Goal: Transaction & Acquisition: Purchase product/service

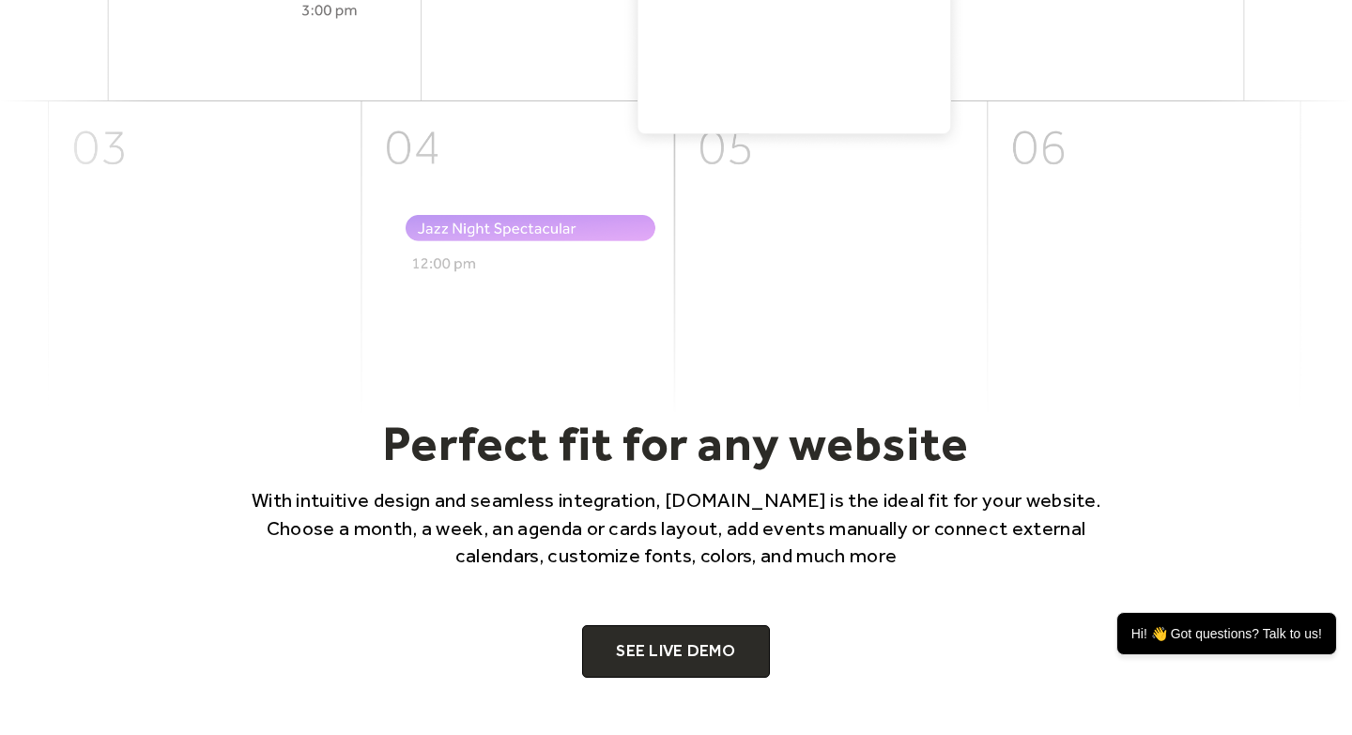
scroll to position [1345, 0]
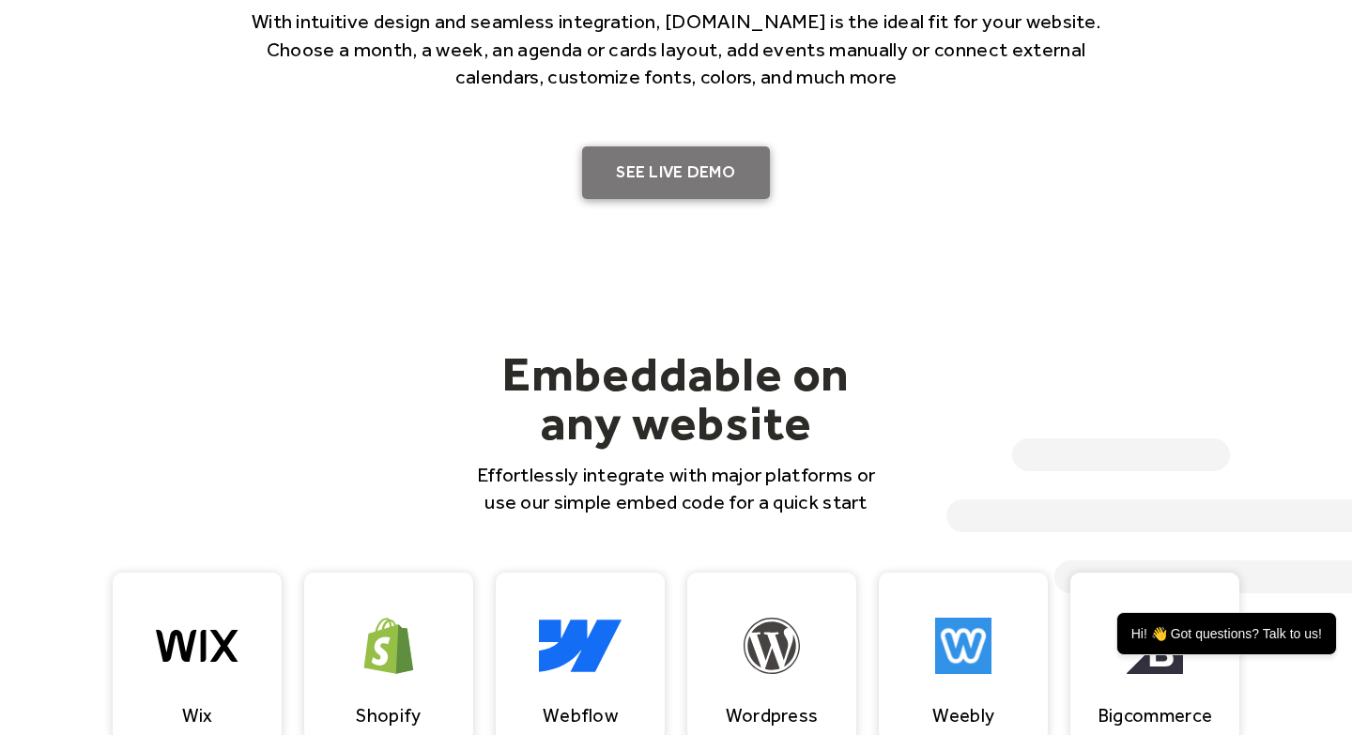
click at [697, 181] on link "SEE LIVE DEMO" at bounding box center [676, 172] width 188 height 53
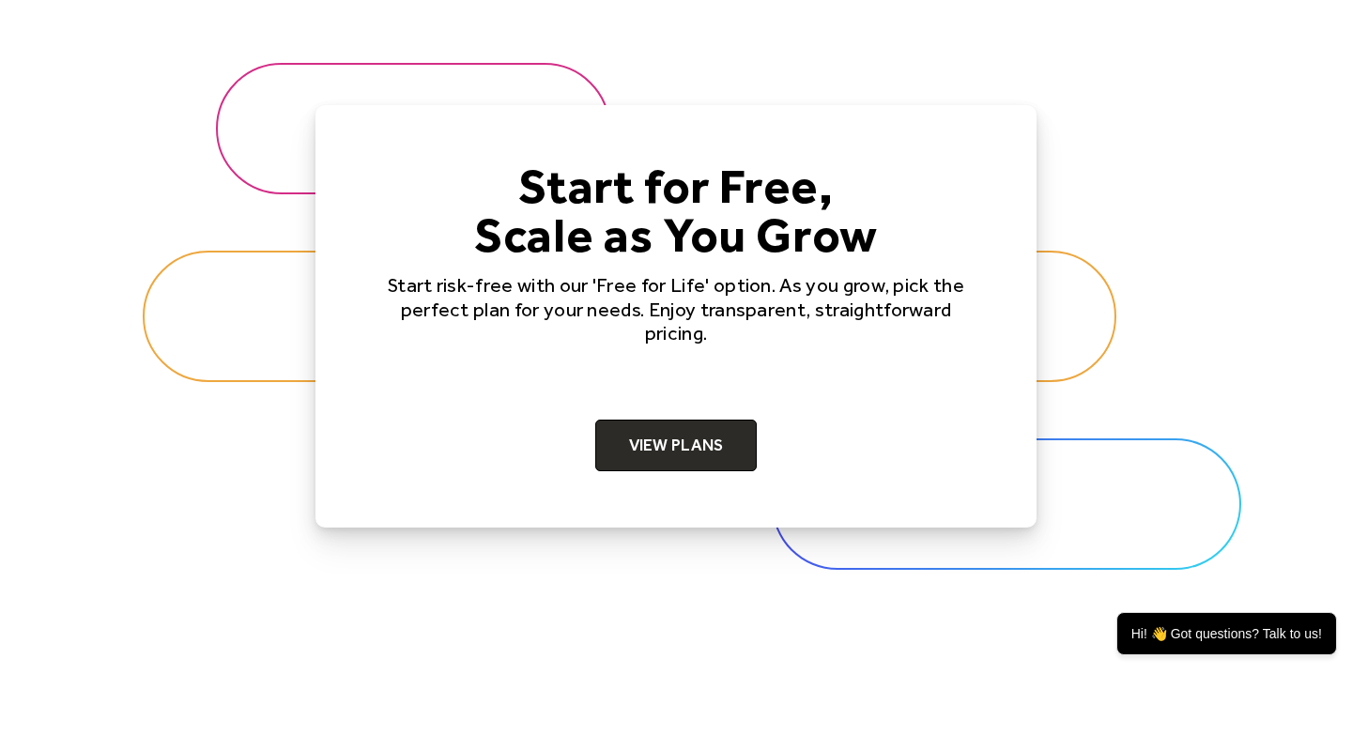
scroll to position [5794, 0]
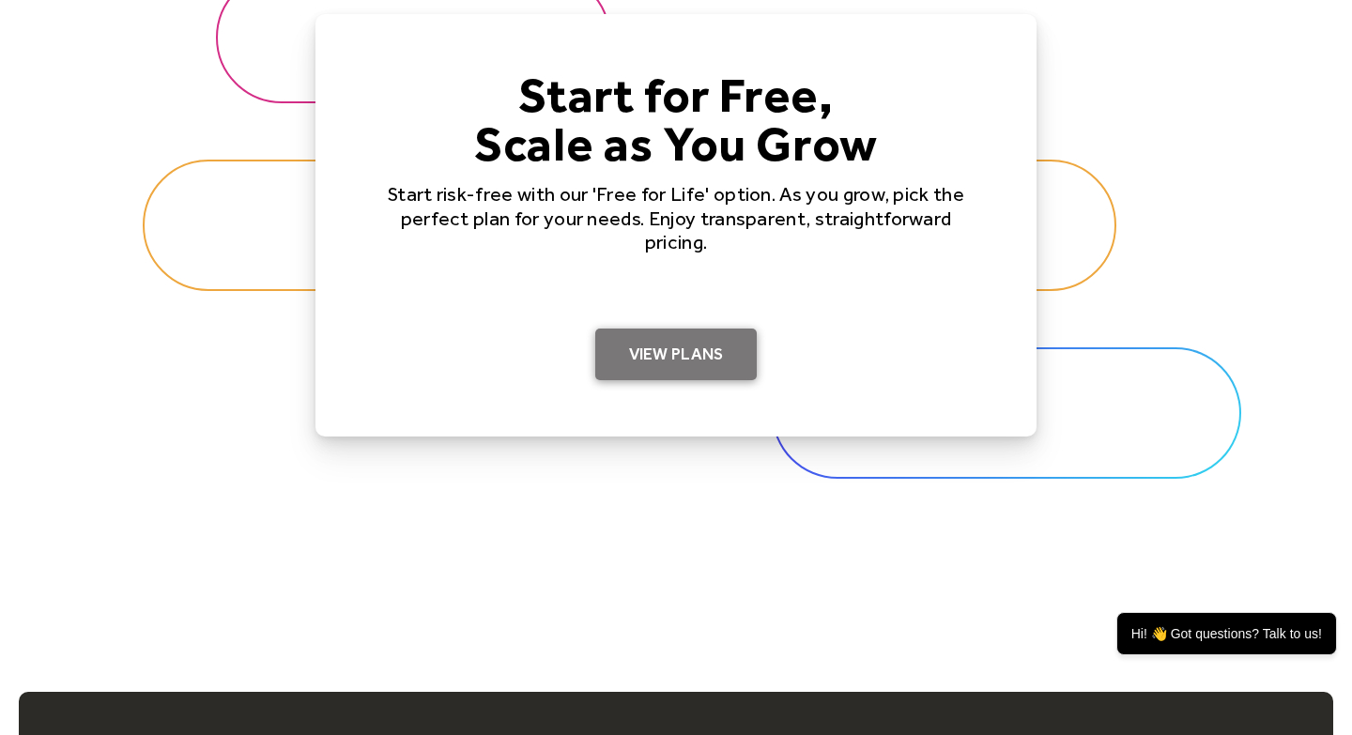
click at [692, 356] on link "View Plans" at bounding box center [676, 355] width 162 height 53
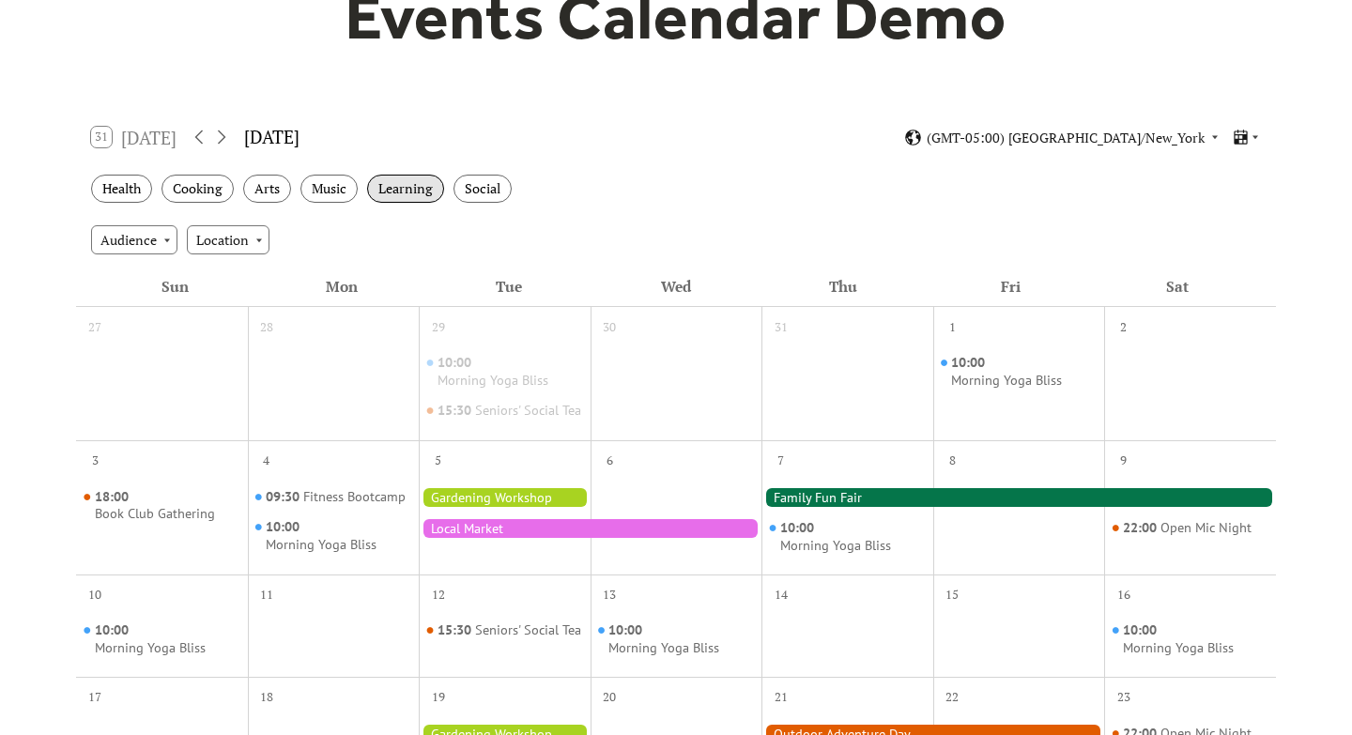
scroll to position [210, 0]
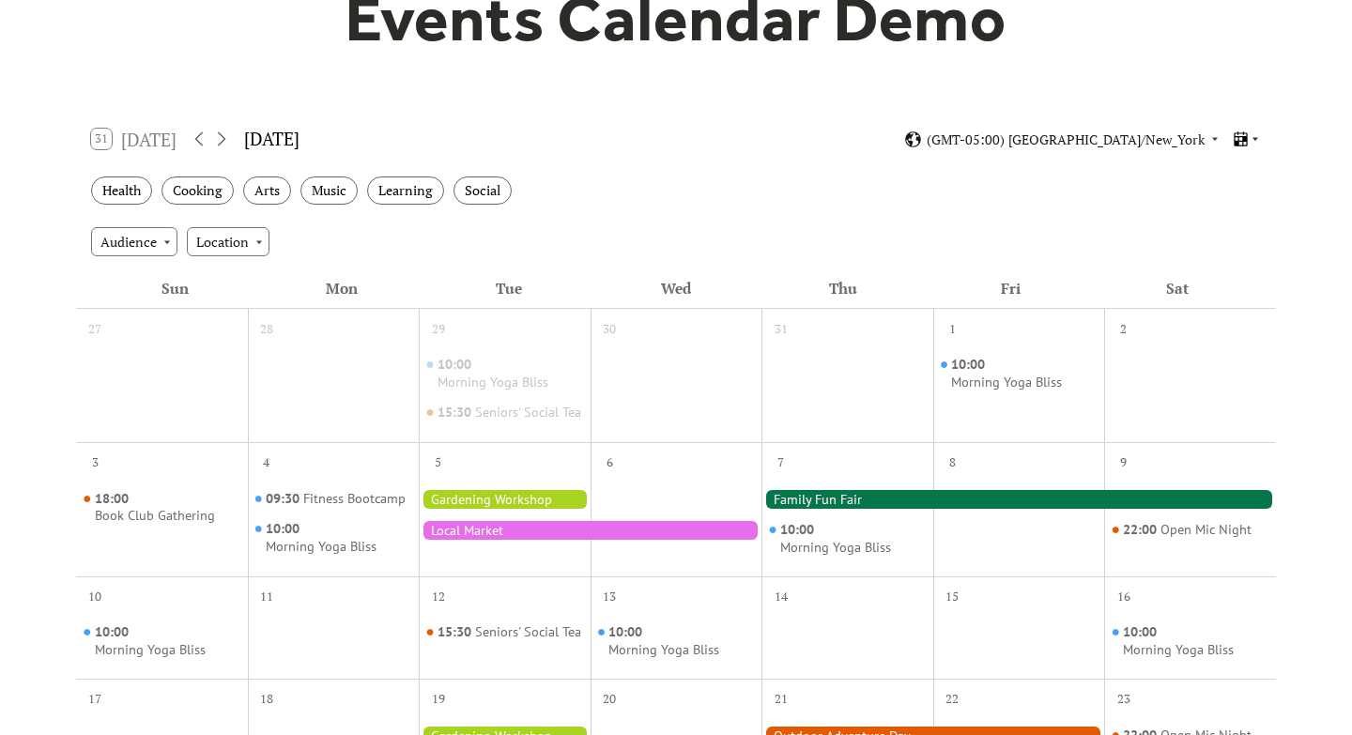
click at [1241, 143] on icon at bounding box center [1240, 139] width 18 height 18
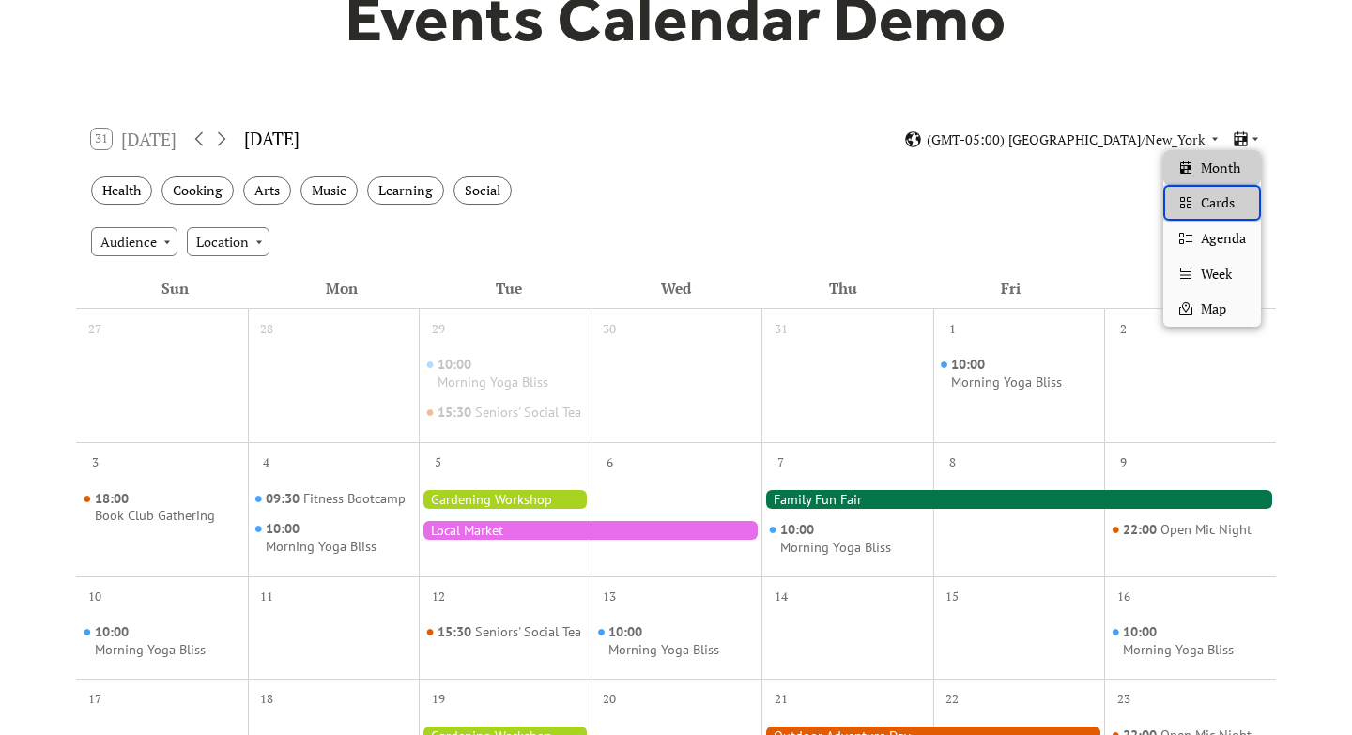
click at [1224, 200] on span "Cards" at bounding box center [1217, 202] width 34 height 21
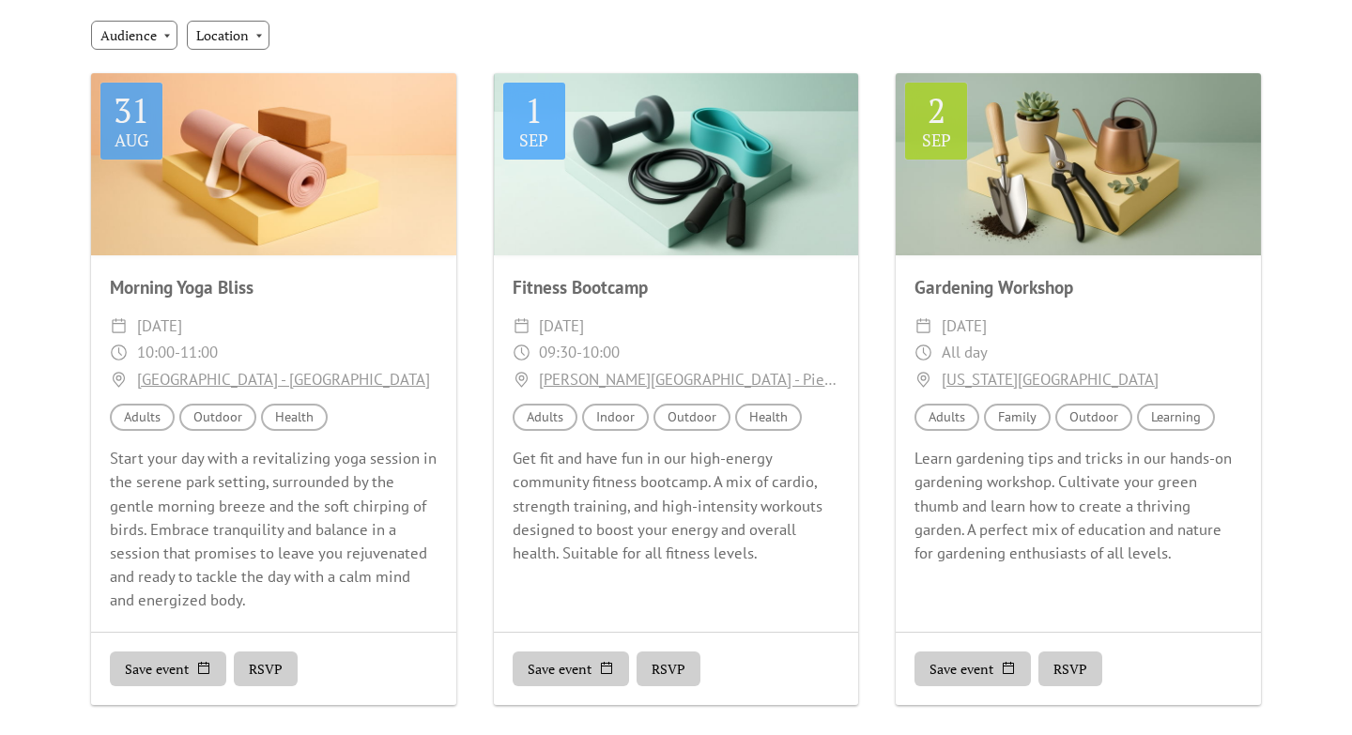
scroll to position [287, 0]
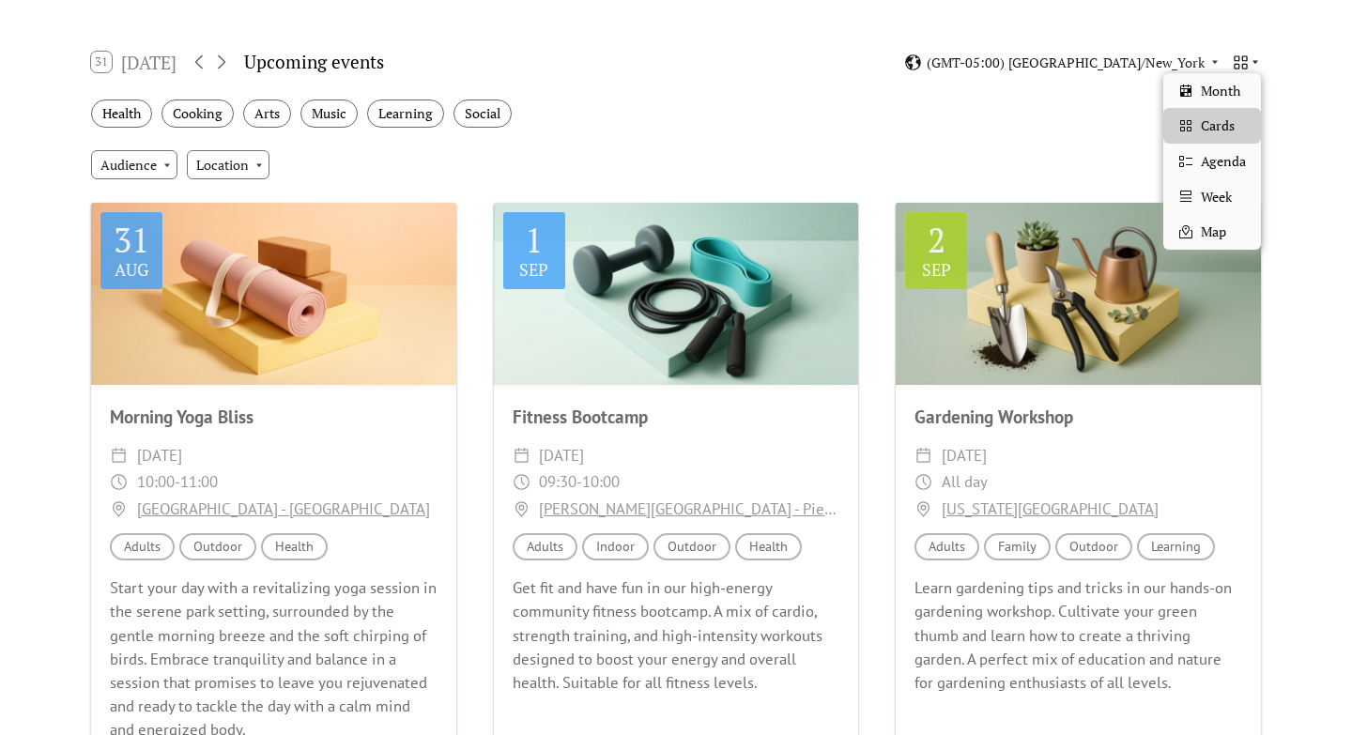
click at [1244, 54] on icon at bounding box center [1240, 62] width 18 height 18
click at [1214, 160] on span "Agenda" at bounding box center [1222, 161] width 45 height 21
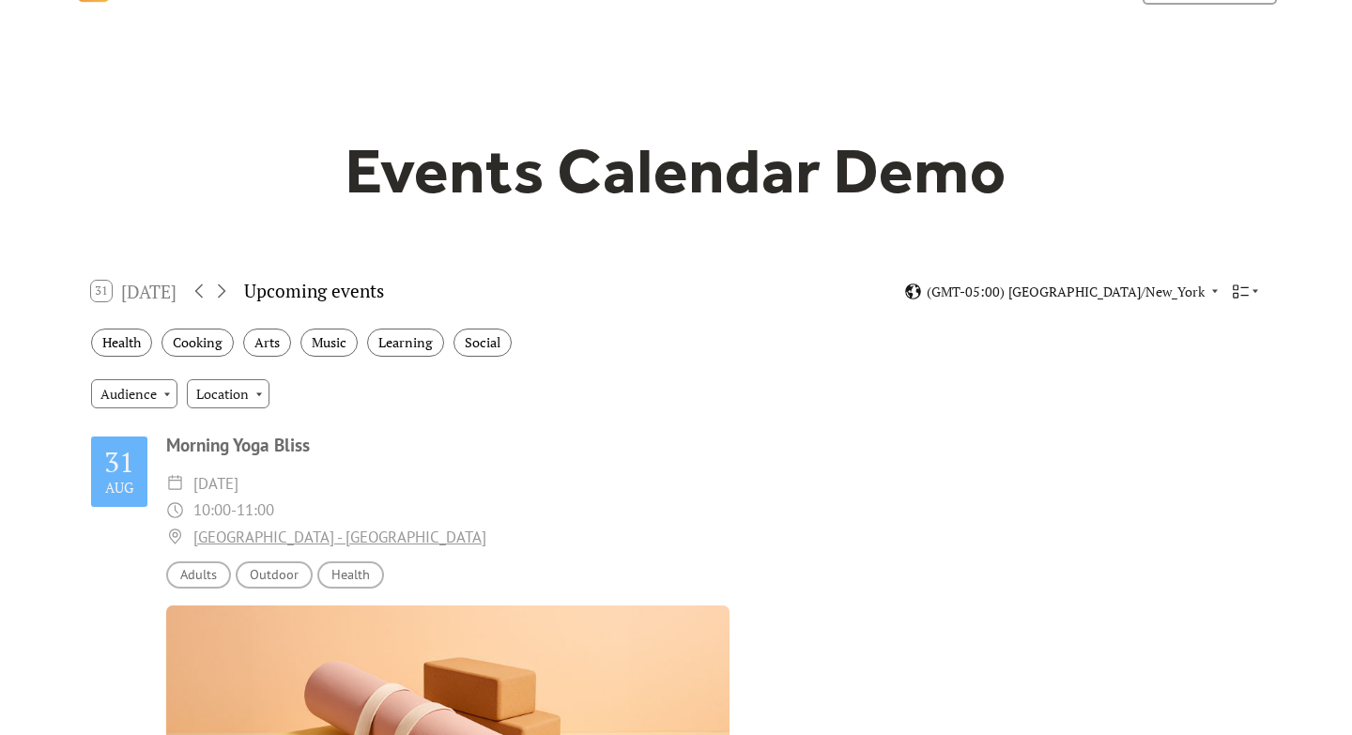
scroll to position [0, 0]
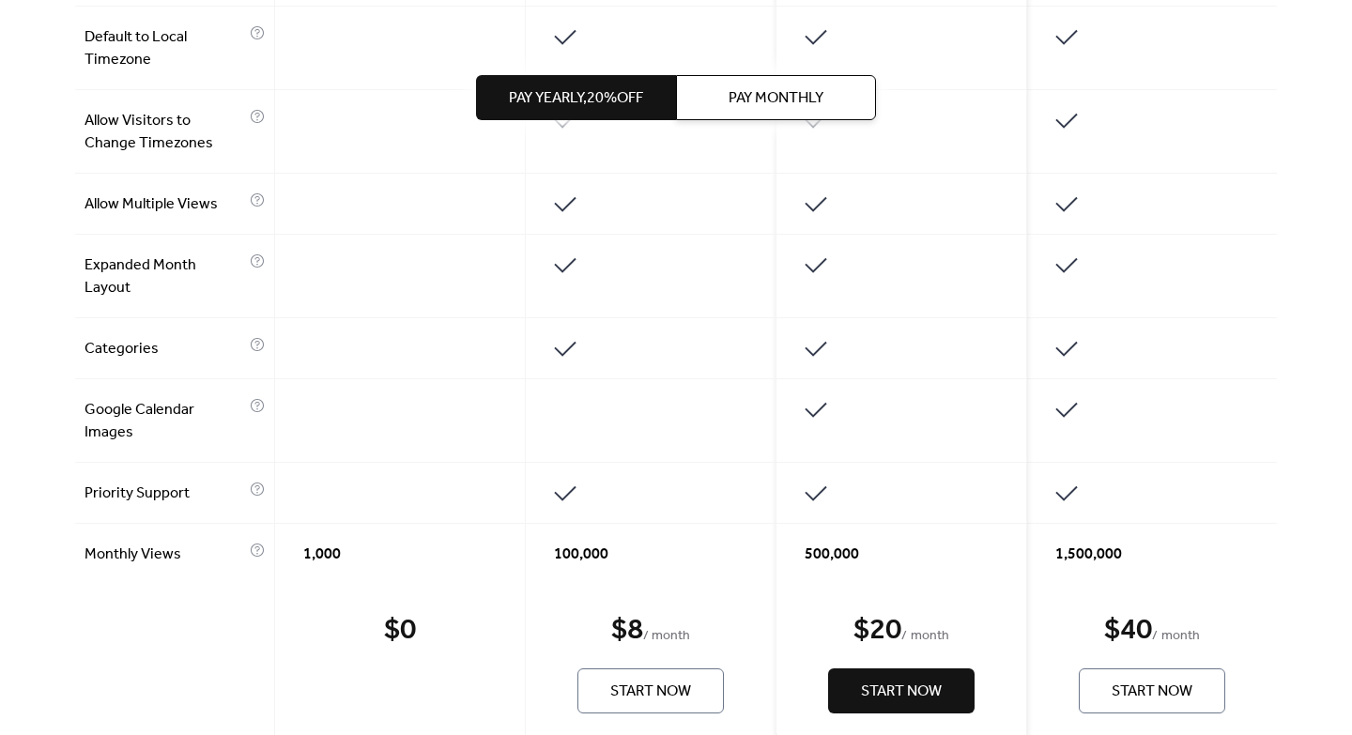
scroll to position [1302, 0]
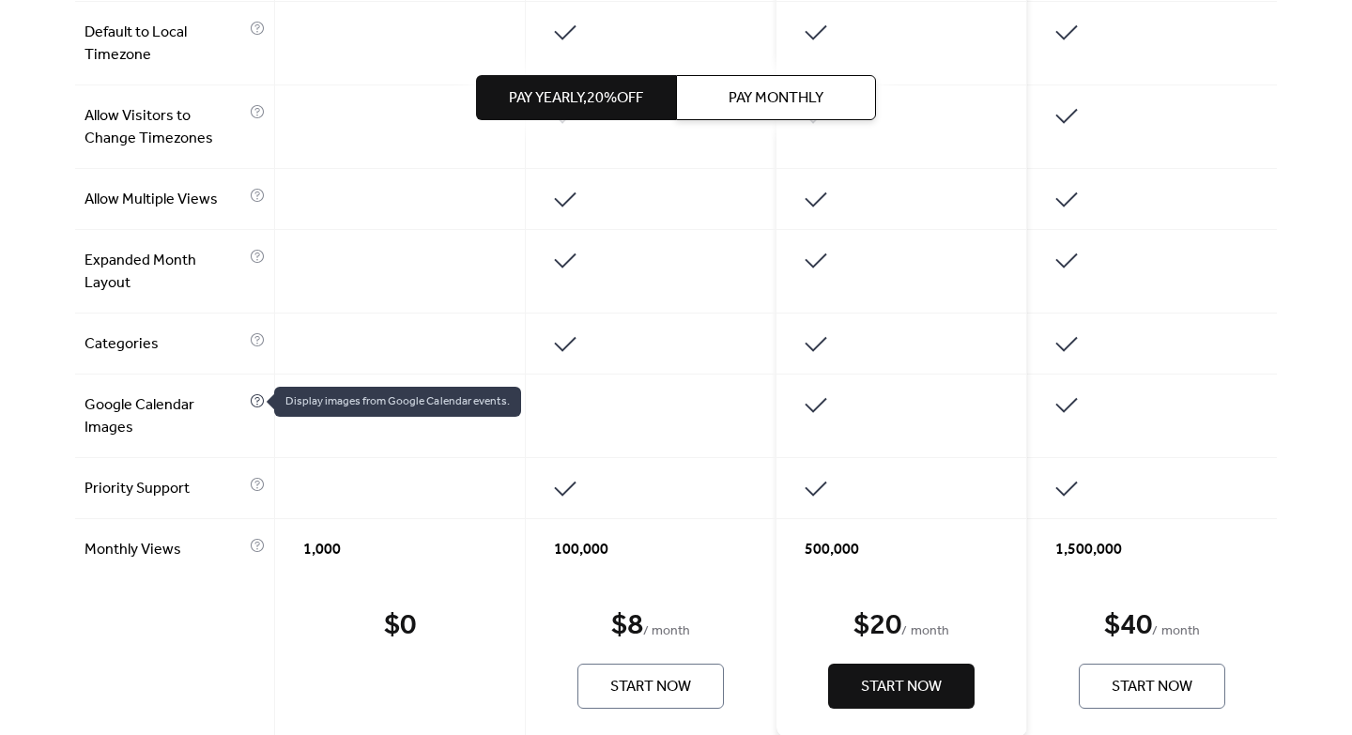
click at [251, 399] on icon at bounding box center [257, 400] width 15 height 15
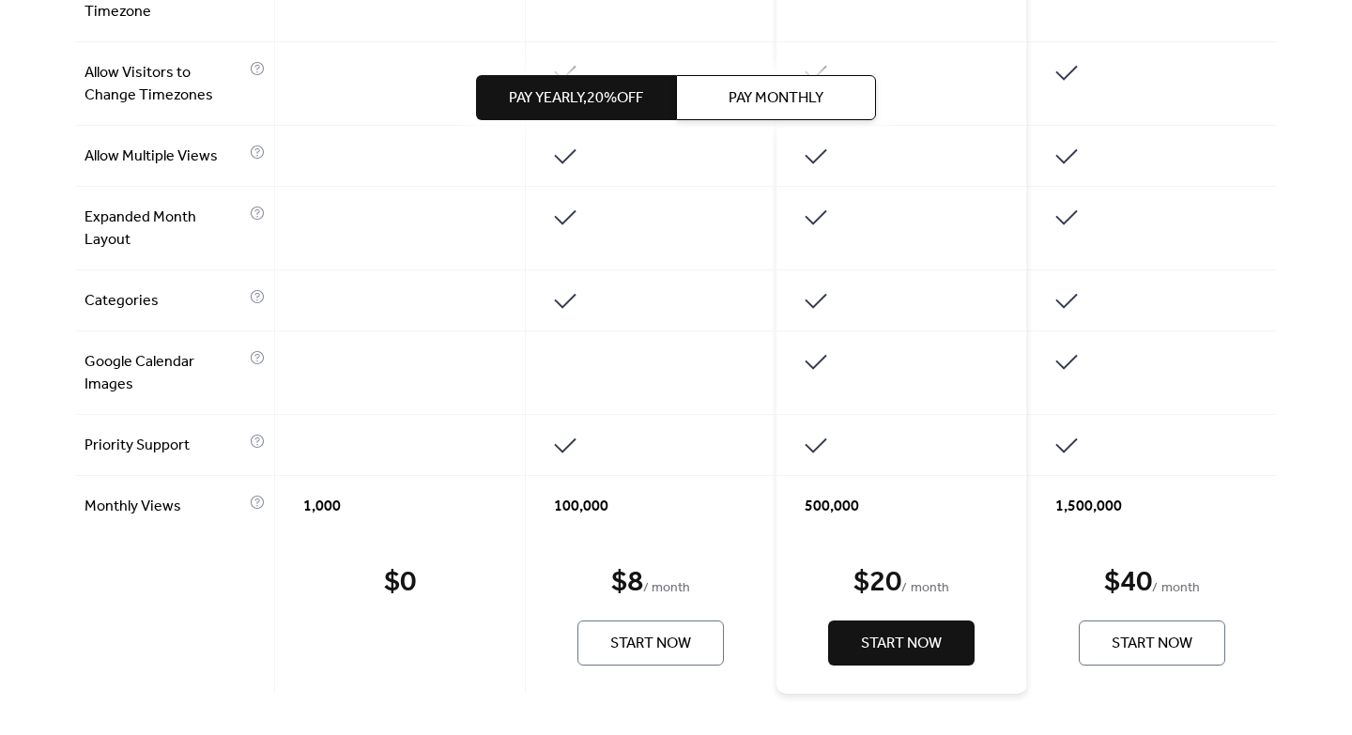
scroll to position [1350, 0]
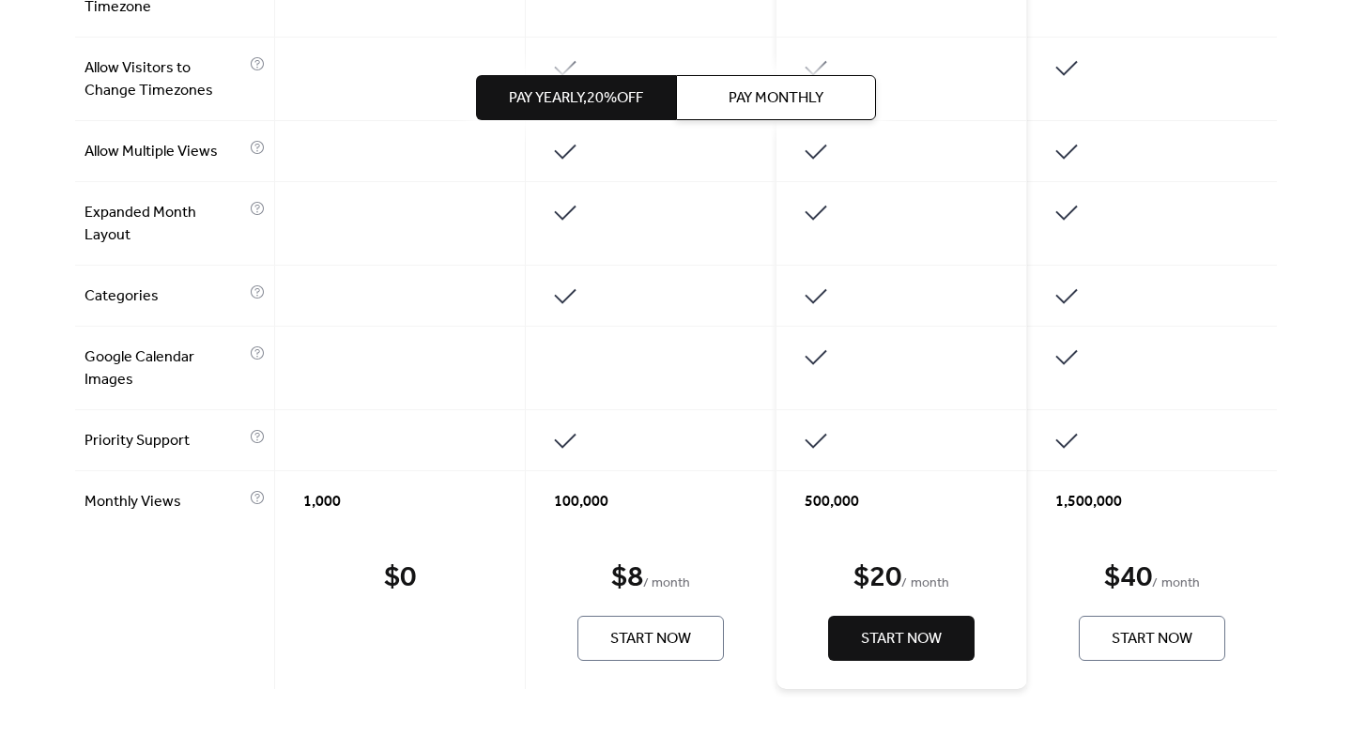
click at [894, 572] on div "$ 20" at bounding box center [877, 578] width 48 height 38
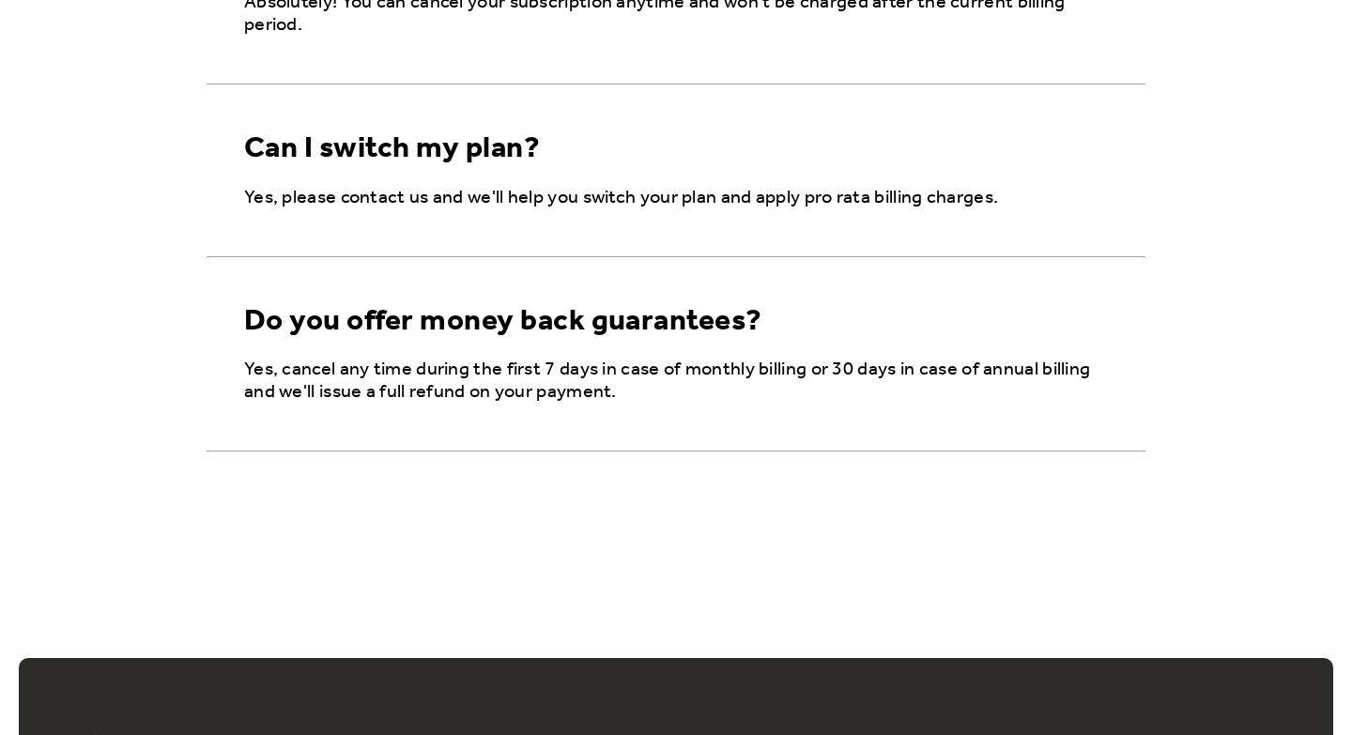
scroll to position [3425, 0]
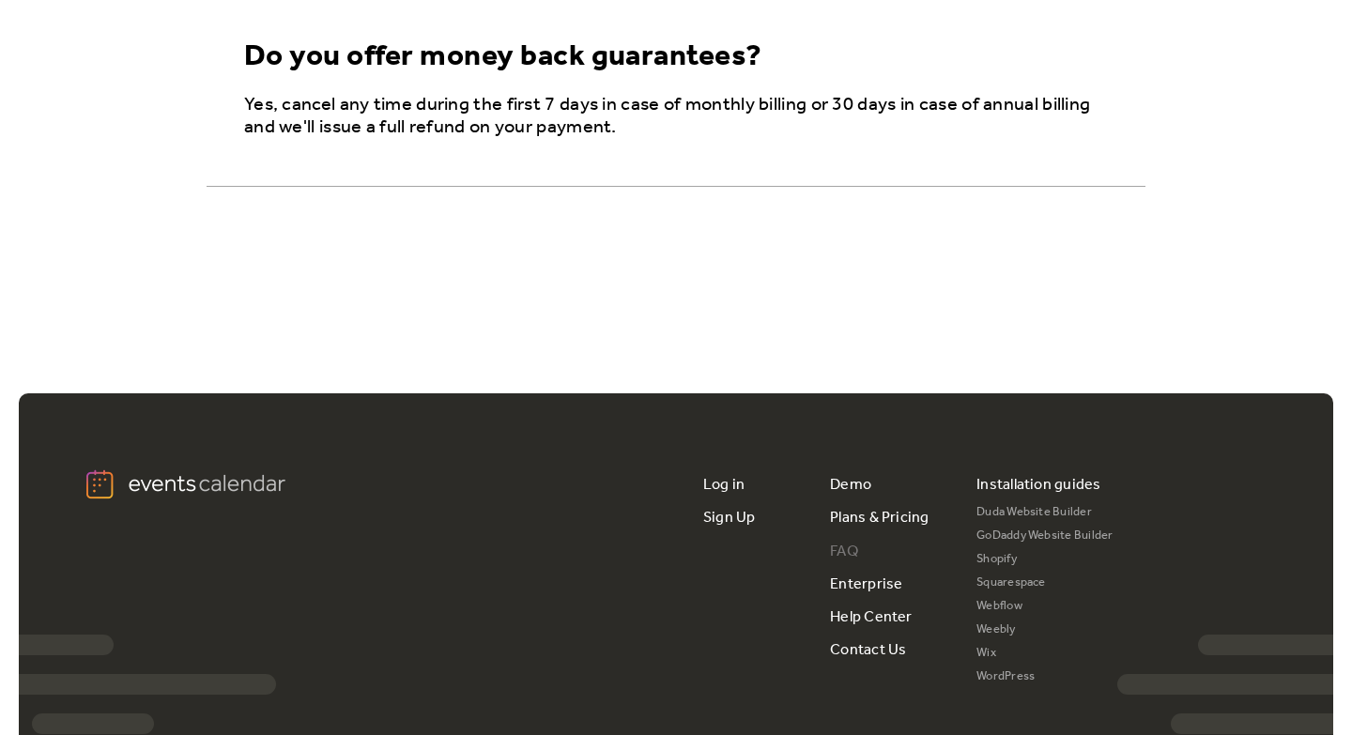
click at [850, 546] on link "FAQ" at bounding box center [844, 551] width 28 height 33
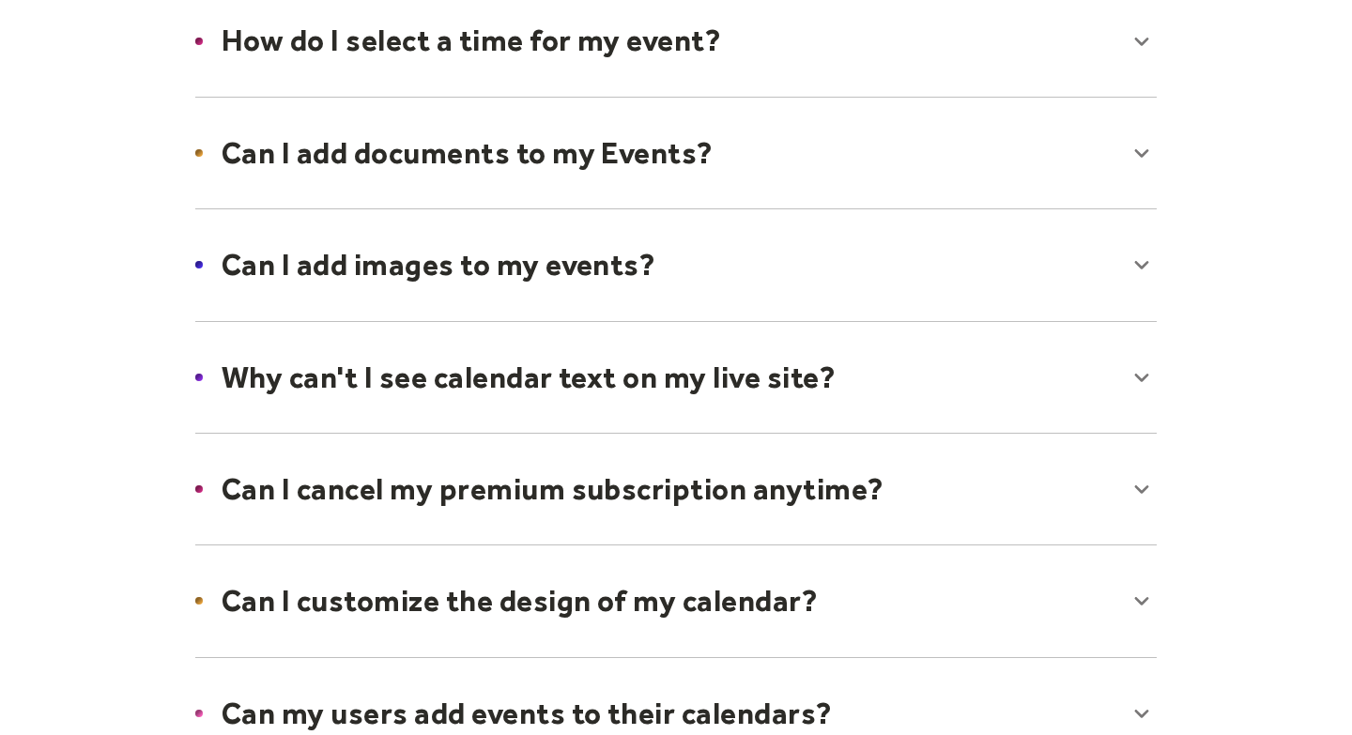
scroll to position [793, 0]
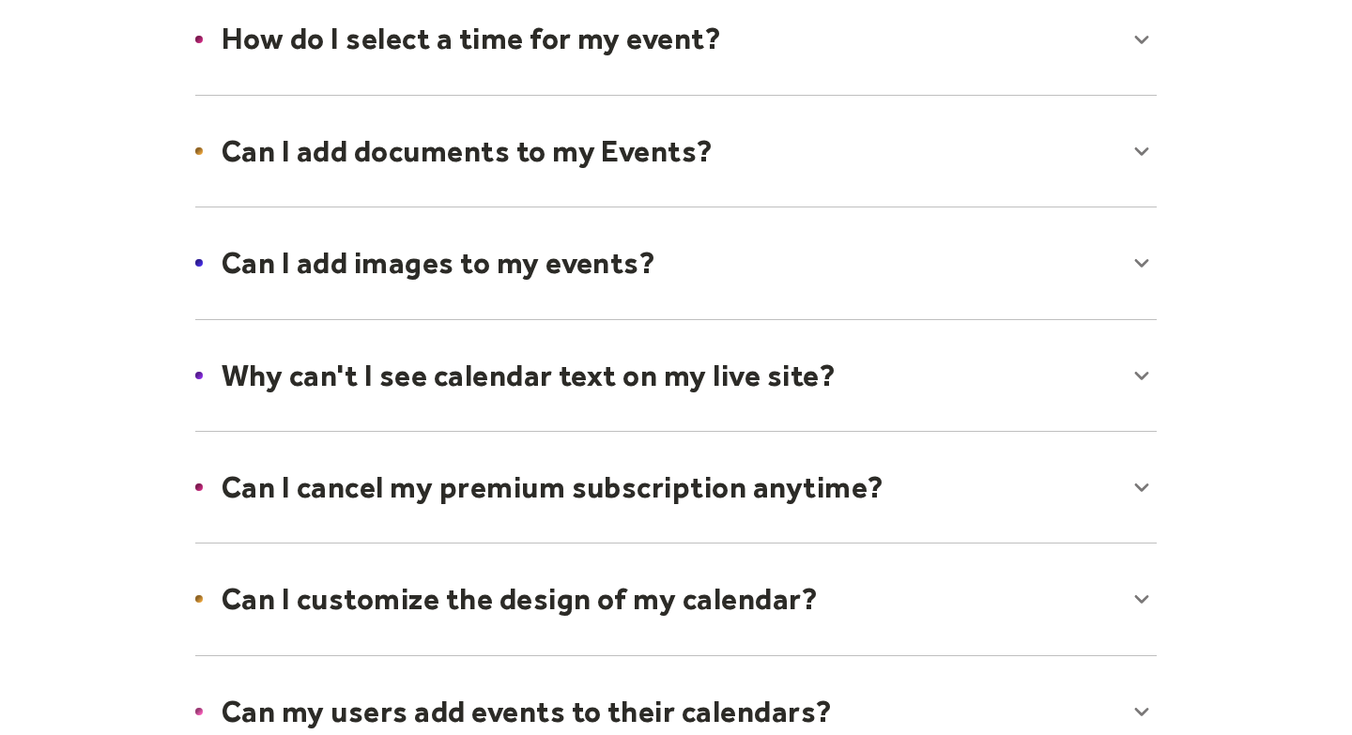
click at [861, 162] on div at bounding box center [675, 151] width 999 height 115
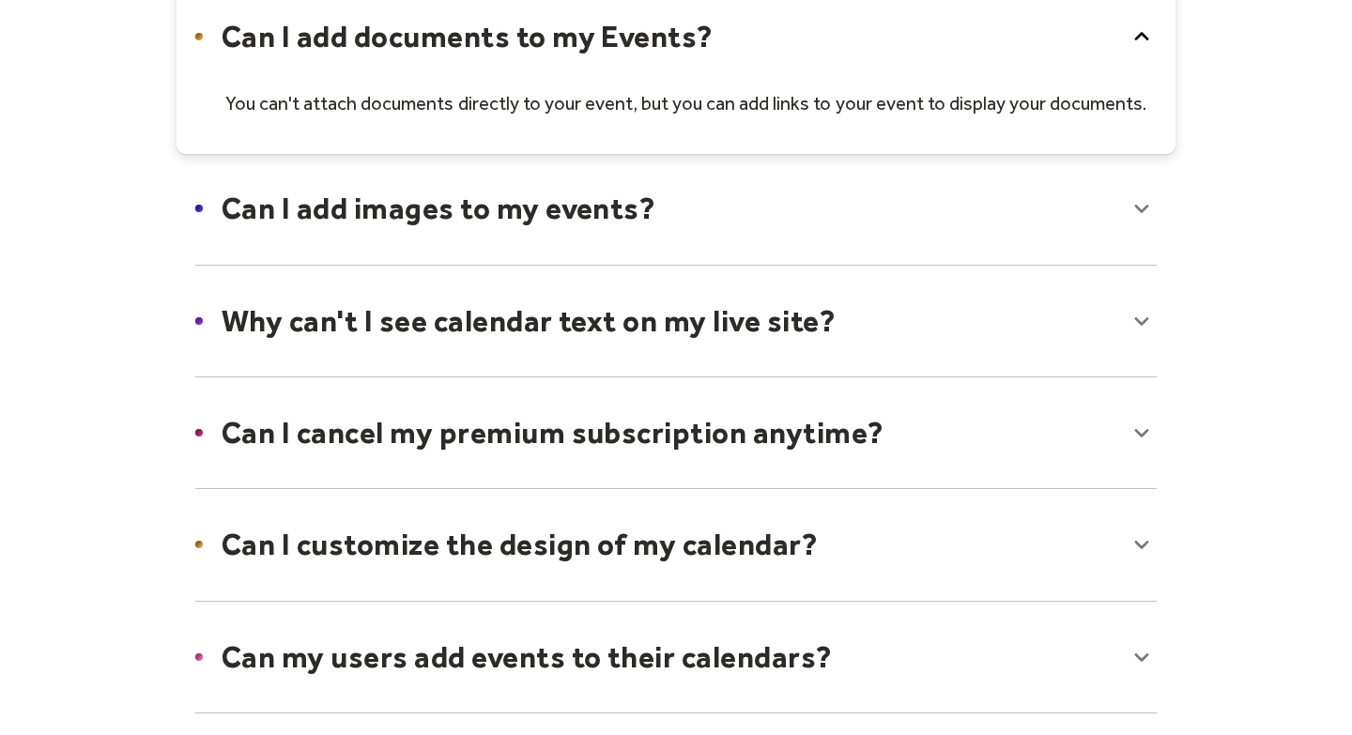
scroll to position [913, 0]
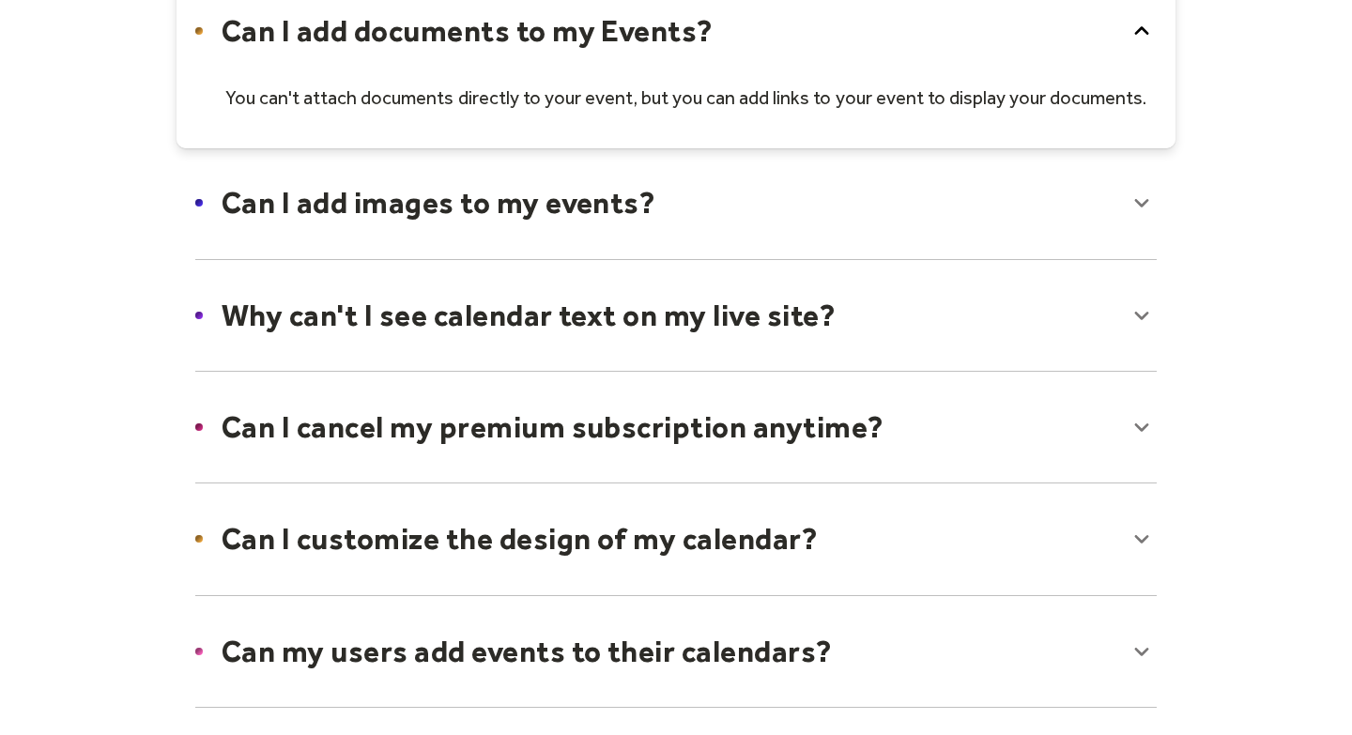
click at [850, 239] on div at bounding box center [675, 202] width 999 height 115
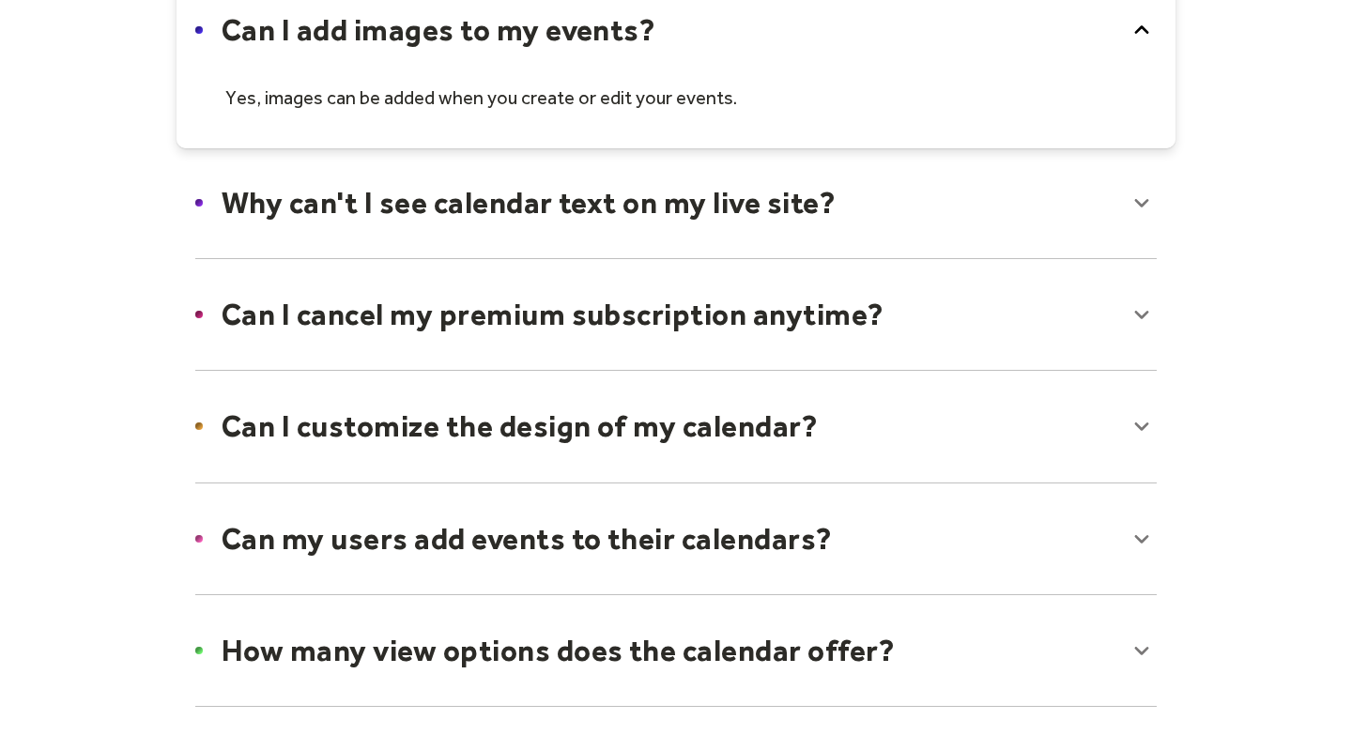
scroll to position [1089, 0]
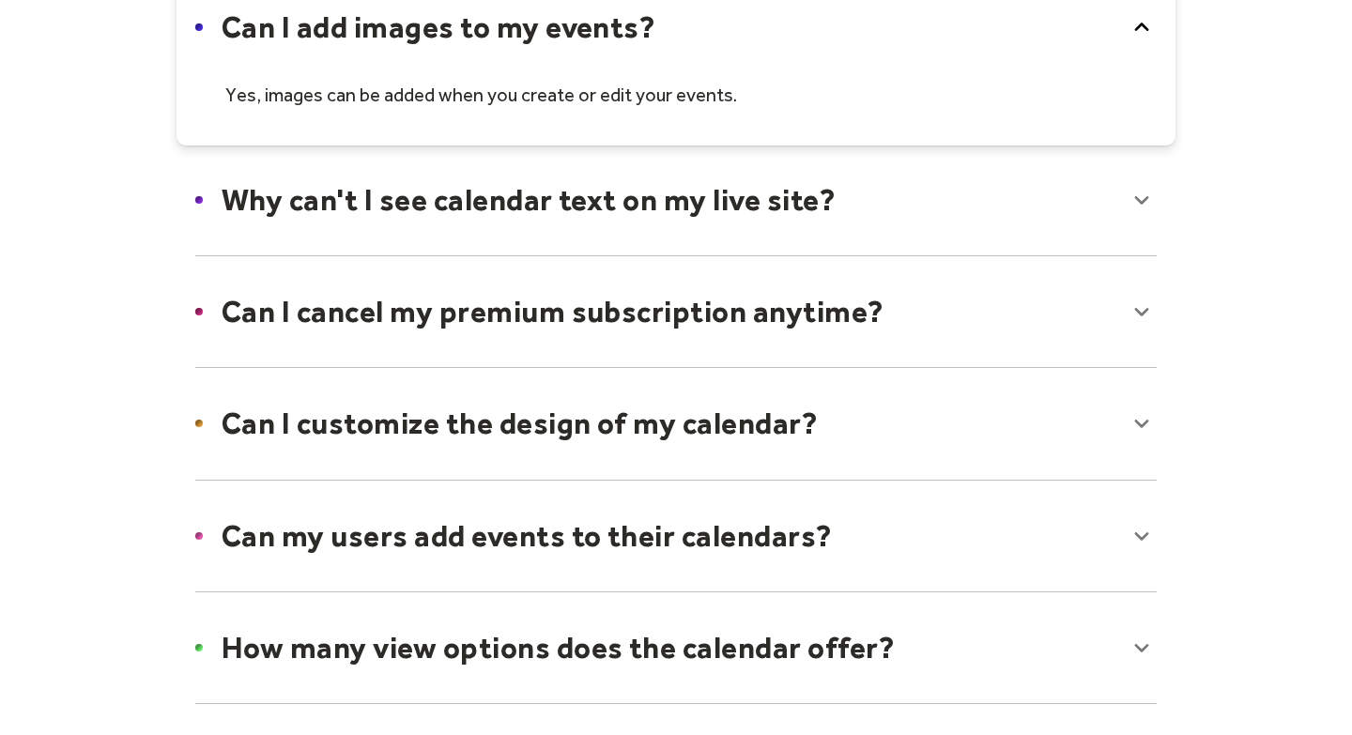
click at [850, 238] on div at bounding box center [675, 200] width 999 height 115
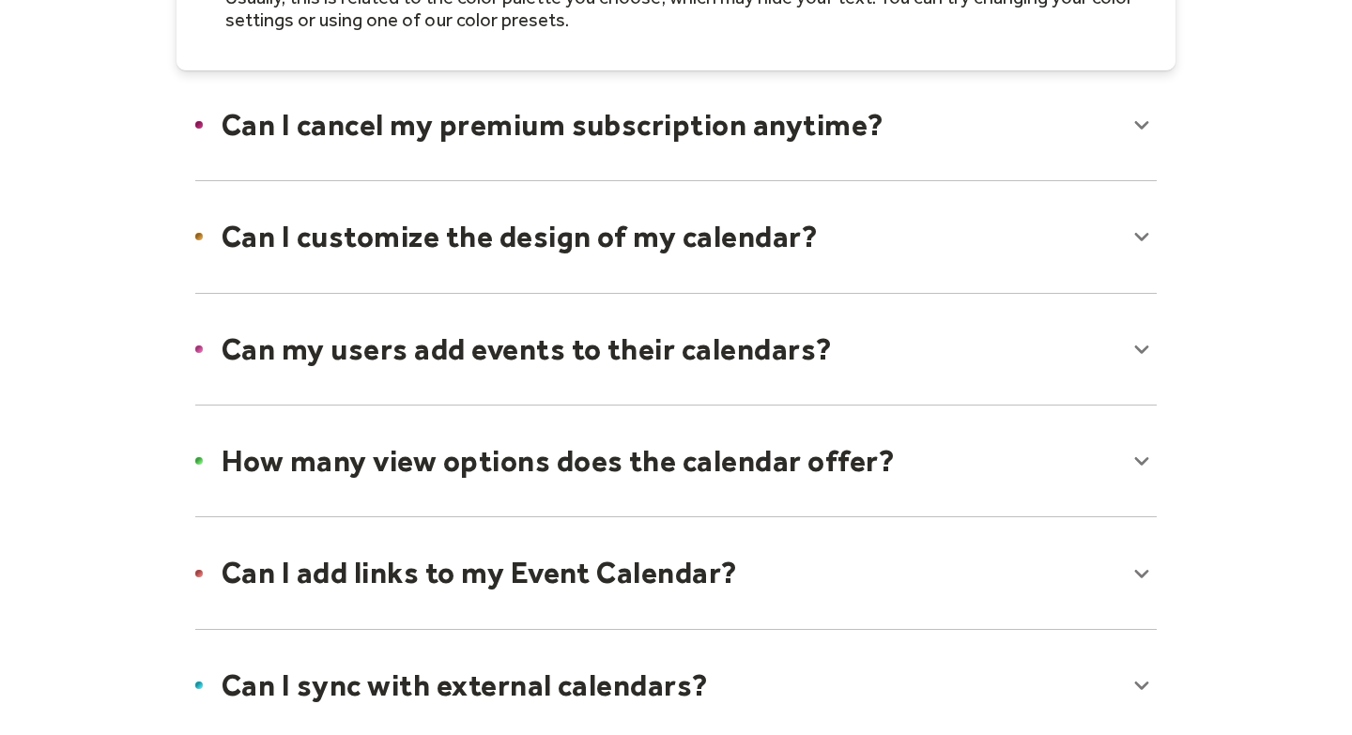
scroll to position [1369, 0]
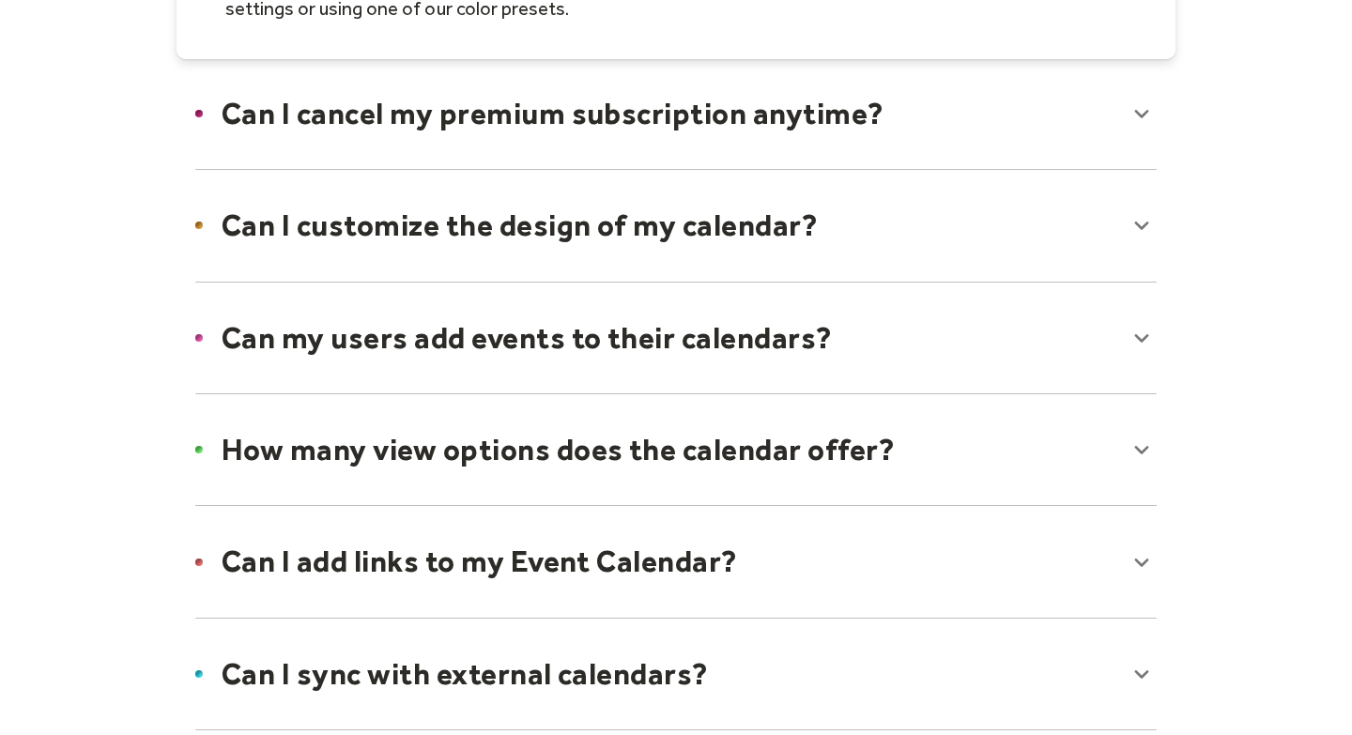
click at [850, 238] on div at bounding box center [675, 225] width 999 height 115
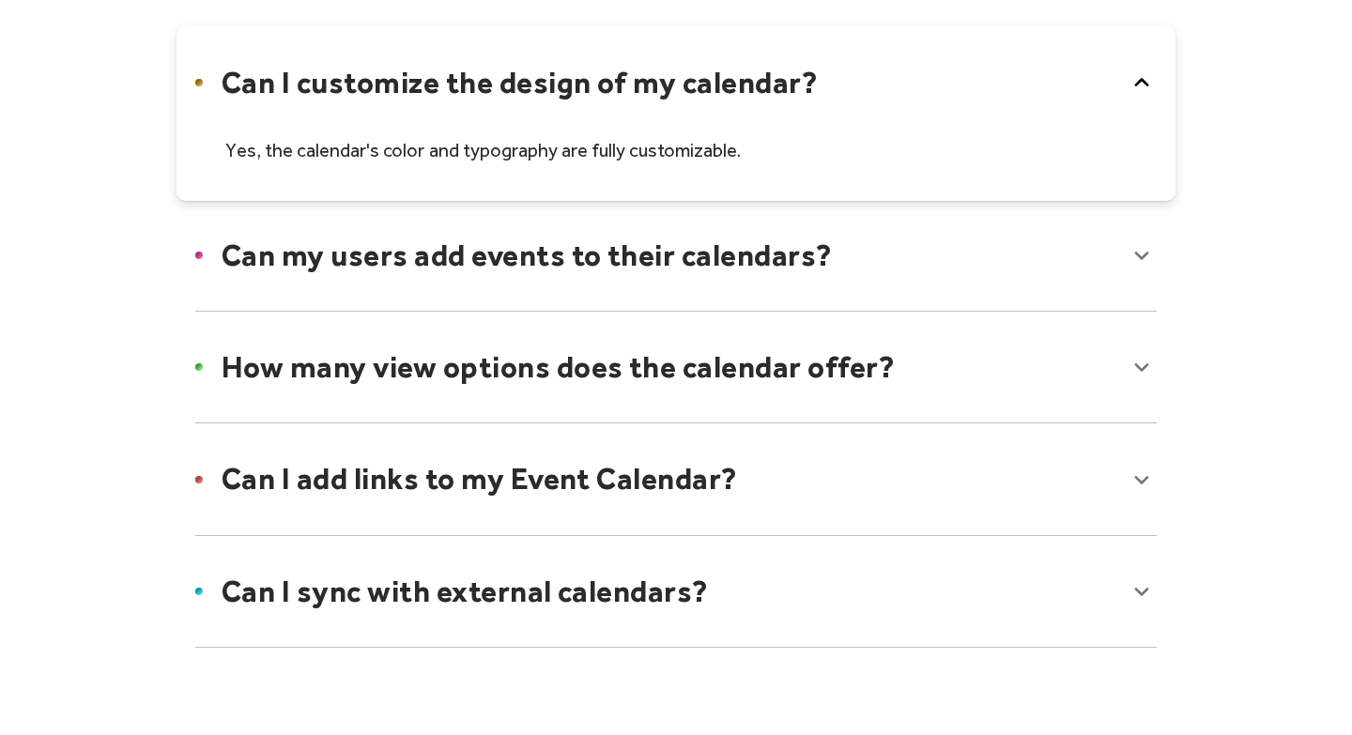
scroll to position [1524, 0]
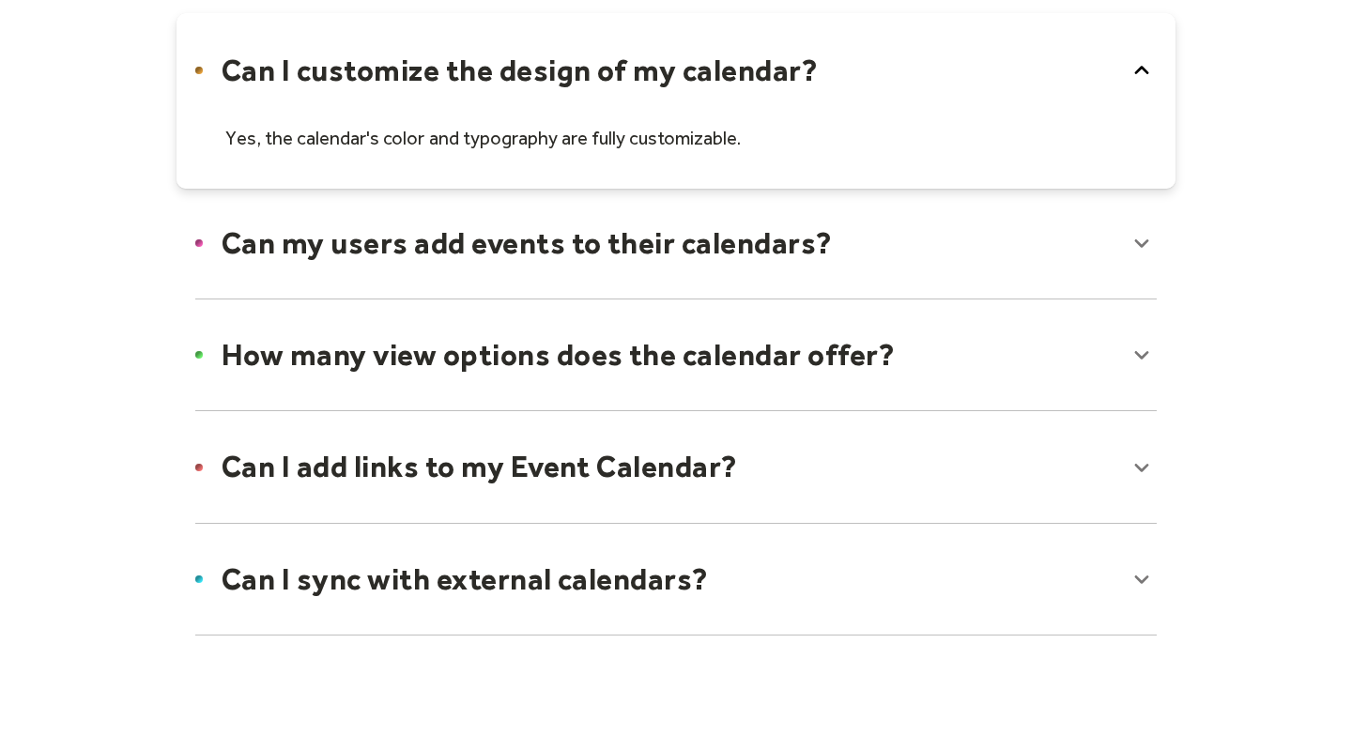
click at [850, 238] on div at bounding box center [675, 243] width 999 height 115
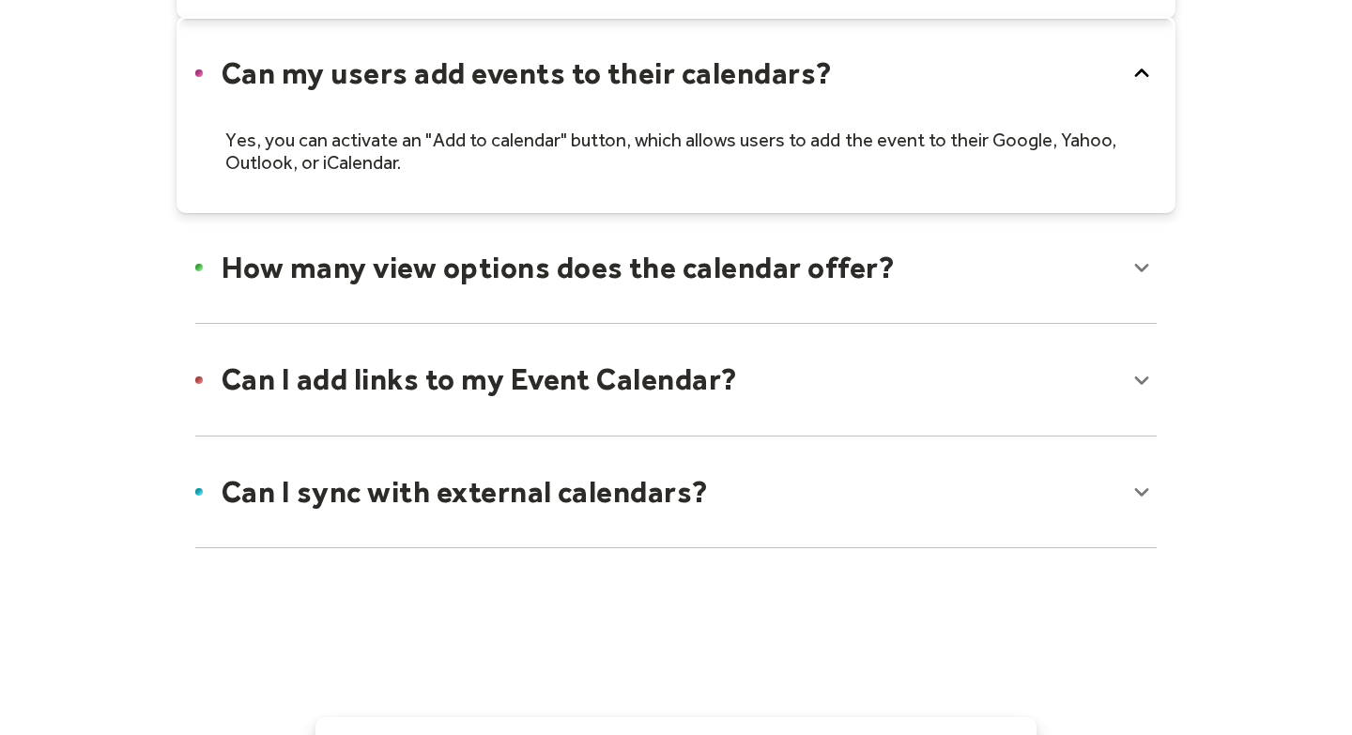
scroll to position [1699, 0]
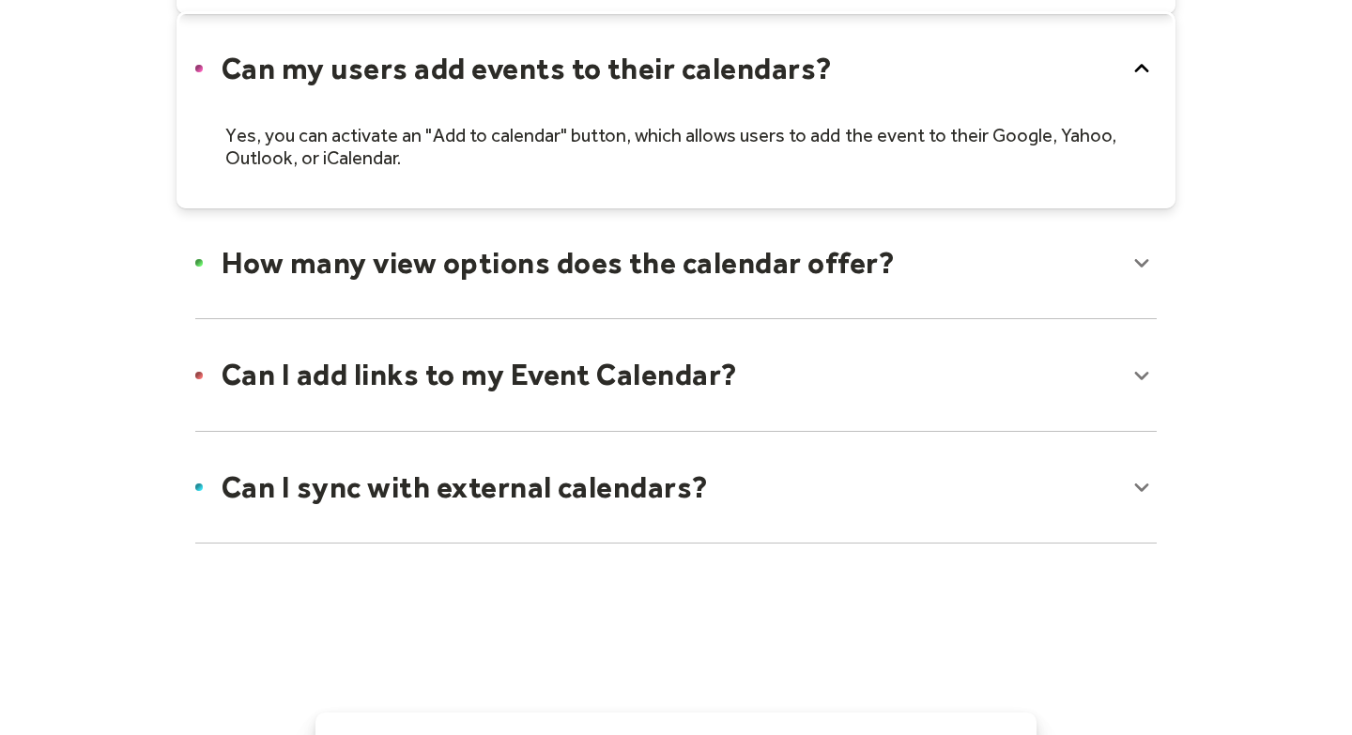
click at [833, 253] on div at bounding box center [675, 263] width 999 height 115
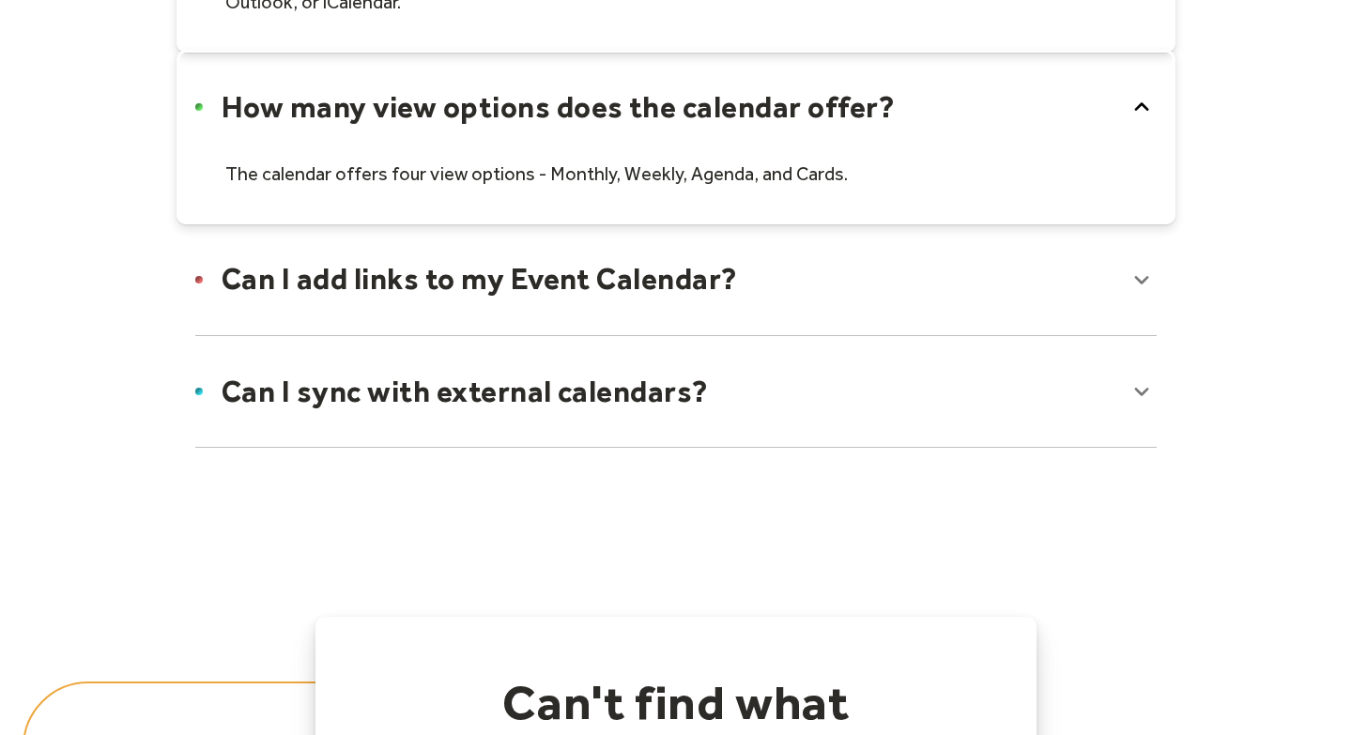
scroll to position [1883, 0]
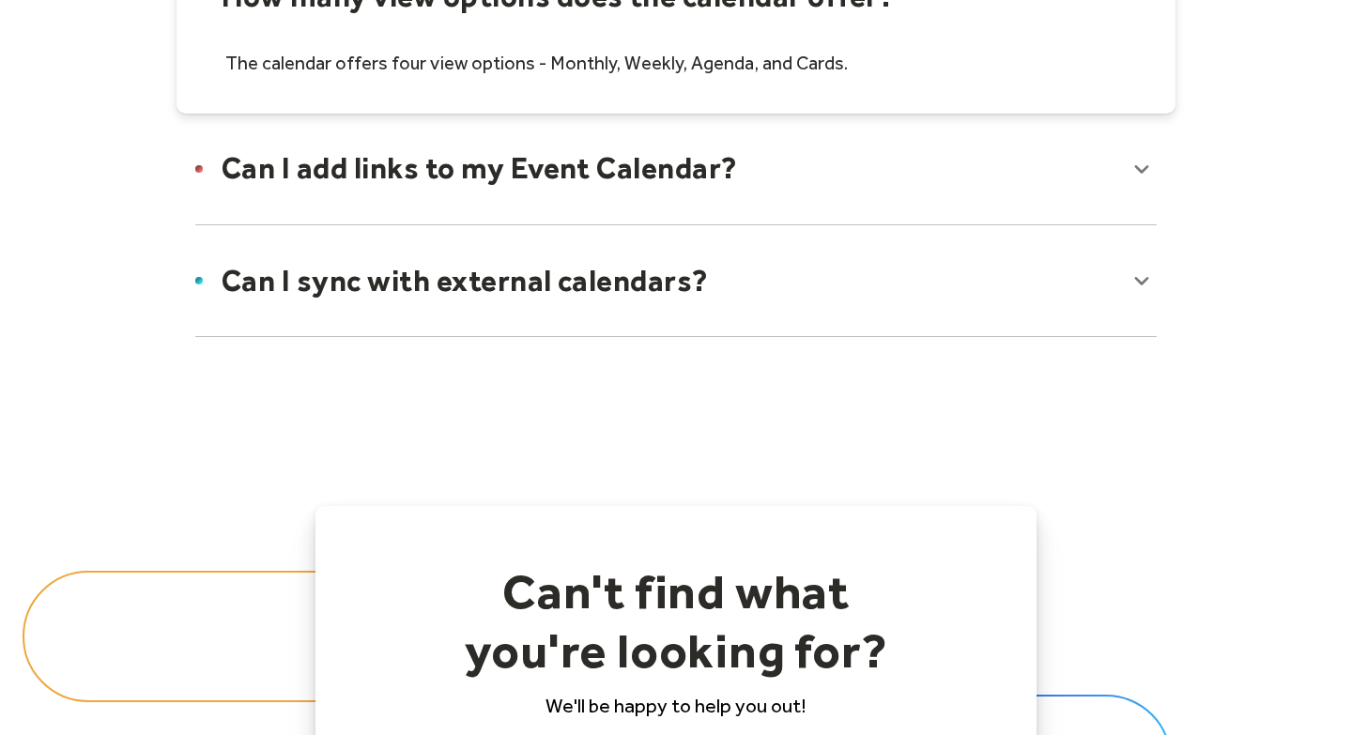
click at [830, 286] on div at bounding box center [675, 280] width 999 height 115
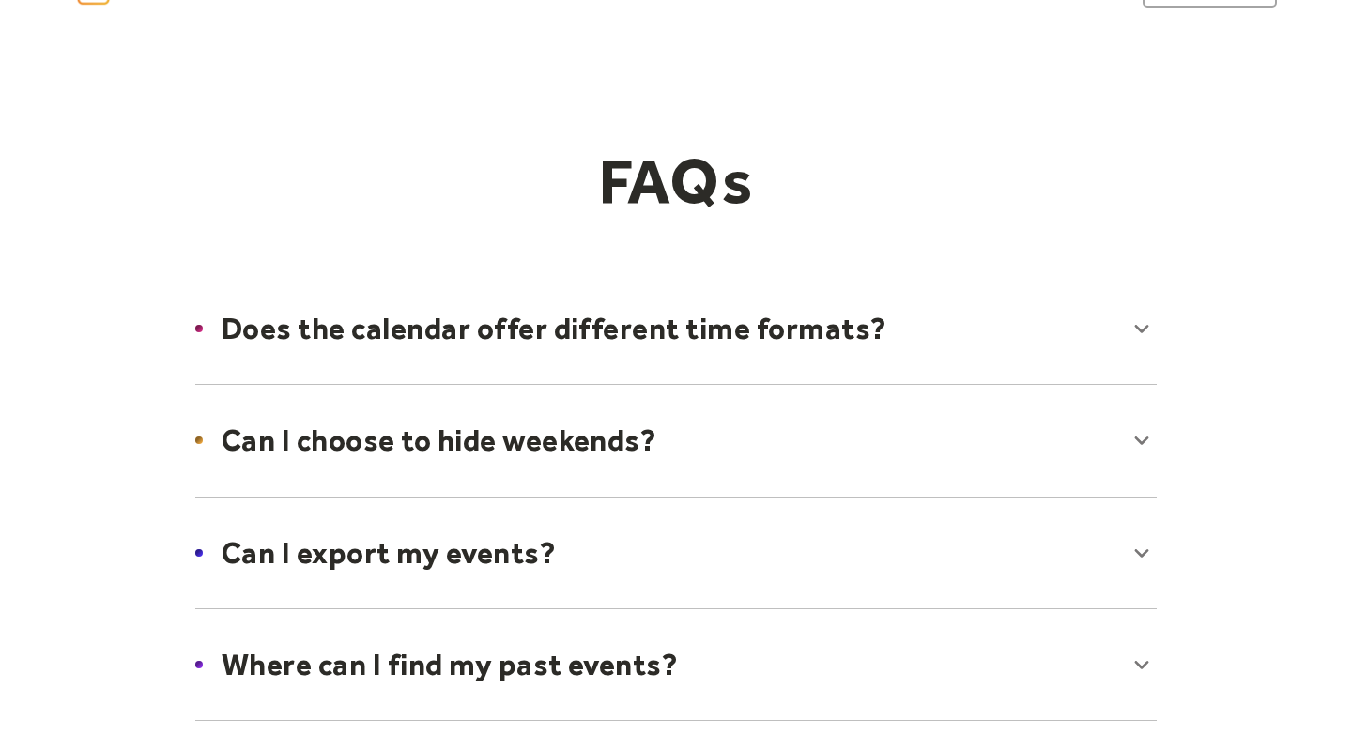
scroll to position [0, 0]
